Goal: Task Accomplishment & Management: Manage account settings

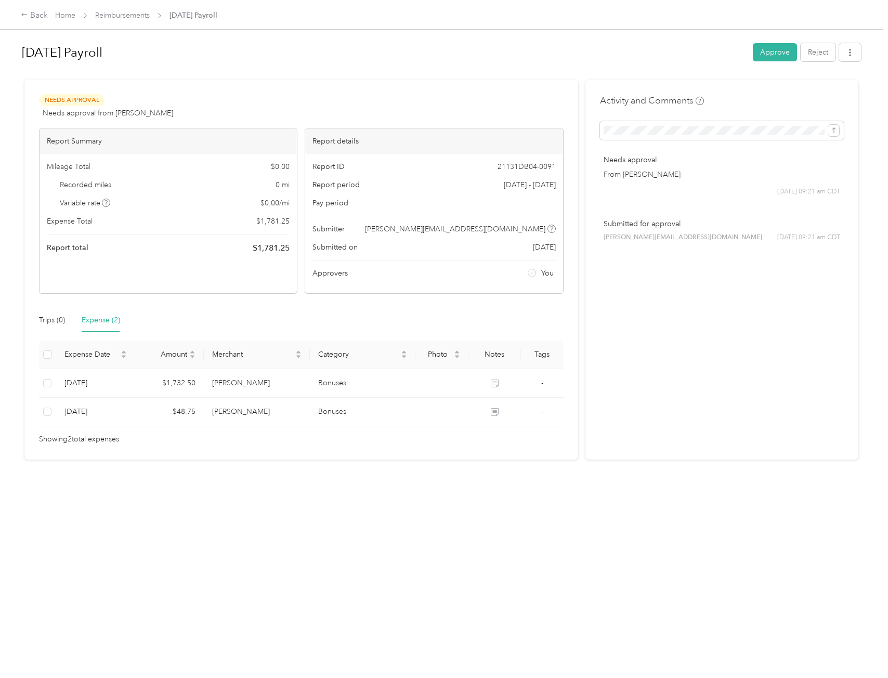
click at [651, 57] on button "Approve" at bounding box center [775, 52] width 44 height 18
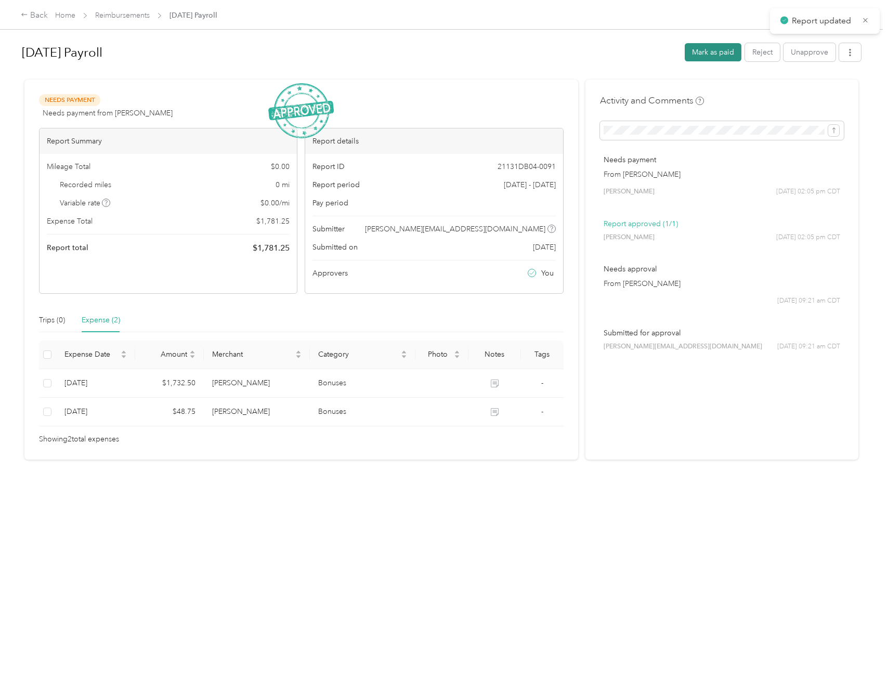
click at [651, 55] on button "Mark as paid" at bounding box center [713, 52] width 57 height 18
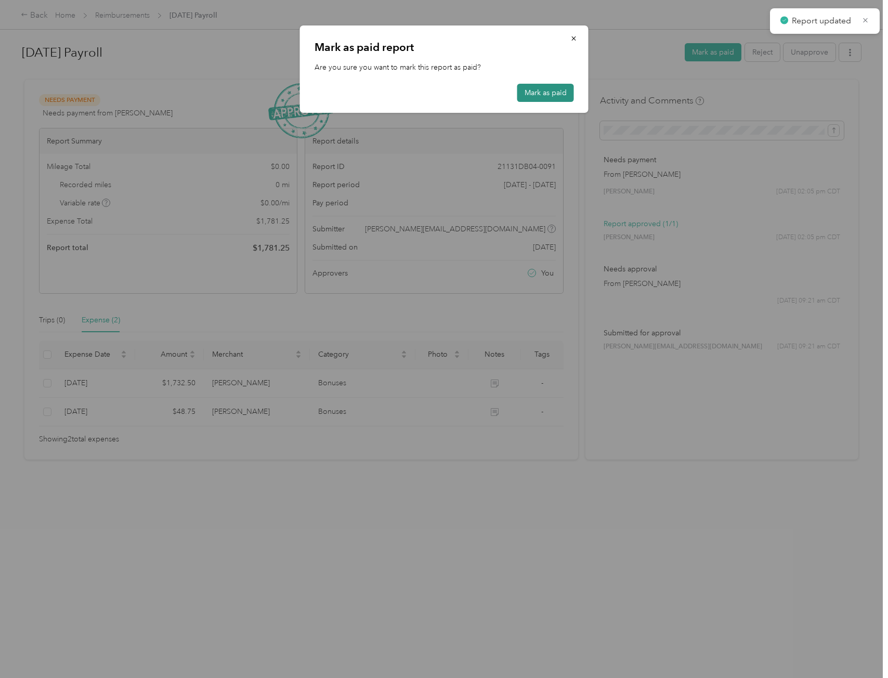
click at [558, 87] on button "Mark as paid" at bounding box center [546, 93] width 57 height 18
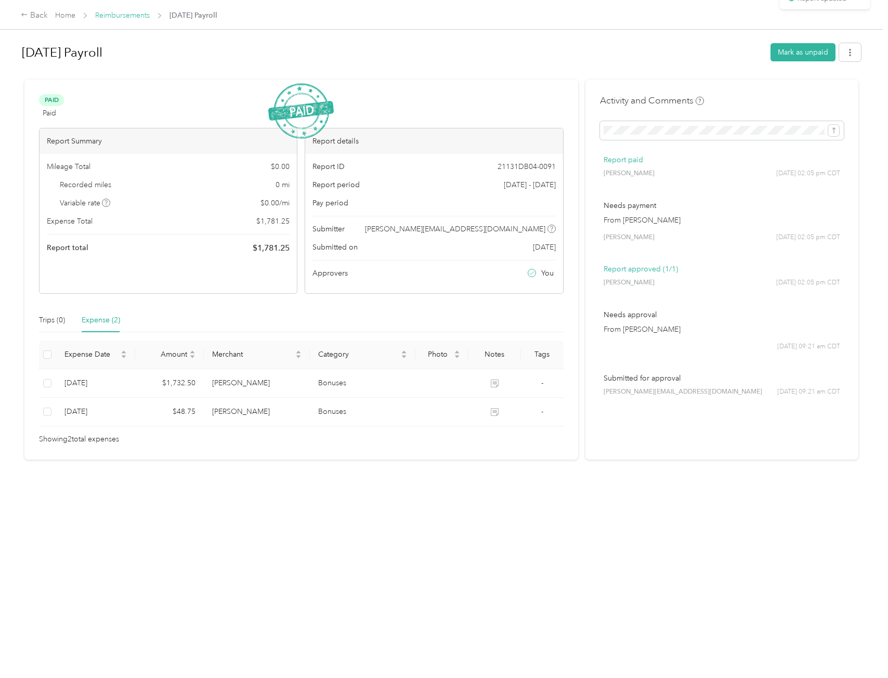
click at [143, 14] on link "Reimbursements" at bounding box center [122, 15] width 55 height 9
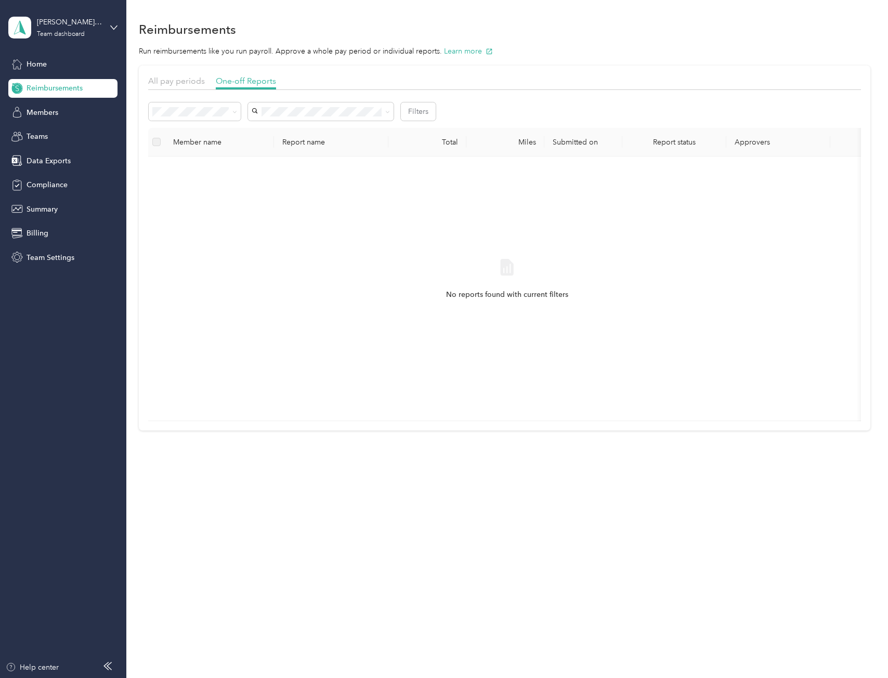
click at [189, 148] on span "Needs approval" at bounding box center [182, 145] width 53 height 9
